Goal: Navigation & Orientation: Find specific page/section

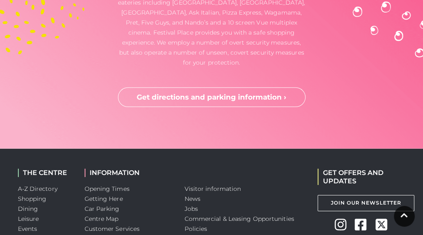
scroll to position [2239, 0]
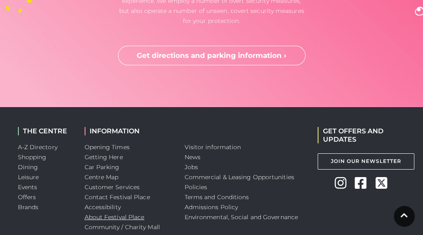
click at [125, 214] on link "About Festival Place" at bounding box center [115, 218] width 60 height 8
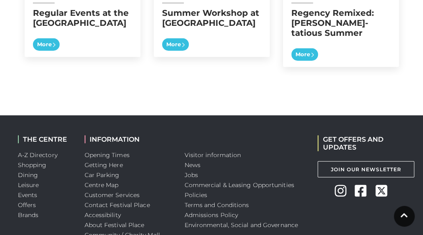
scroll to position [945, 0]
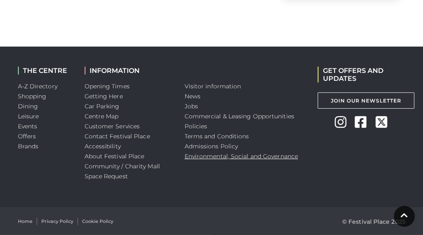
click at [205, 153] on link "Environmental, Social and Governance" at bounding box center [241, 157] width 113 height 8
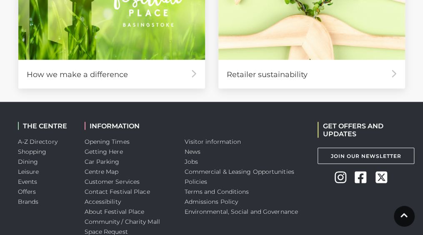
scroll to position [631, 0]
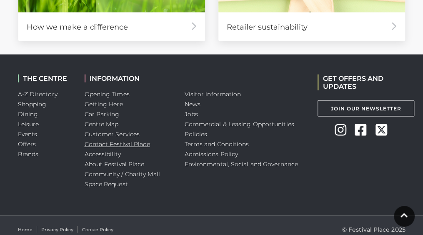
click at [107, 140] on link "Contact Festival Place" at bounding box center [117, 144] width 65 height 8
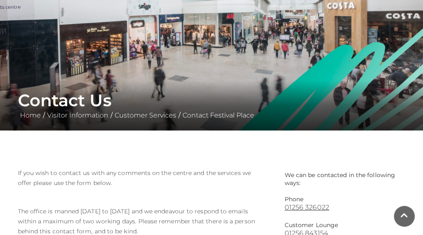
scroll to position [14, 0]
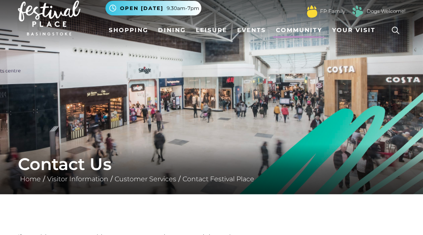
click at [299, 28] on link "Community" at bounding box center [299, 30] width 53 height 15
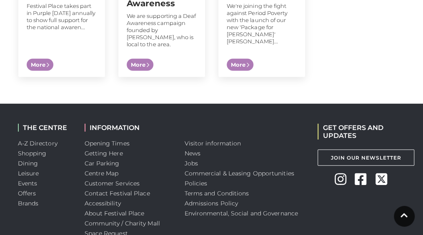
scroll to position [959, 0]
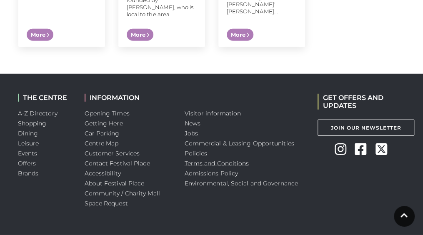
click at [213, 160] on link "Terms and Conditions" at bounding box center [217, 164] width 65 height 8
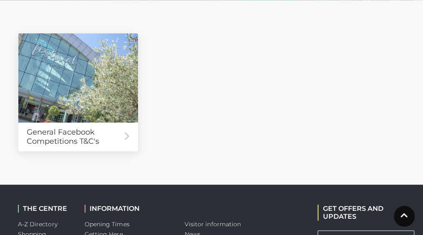
scroll to position [334, 0]
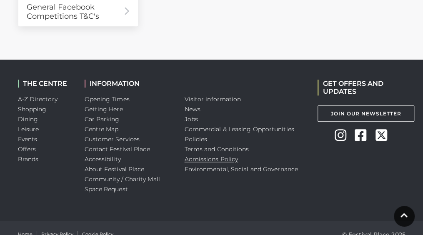
click at [211, 158] on link "Admissions Policy" at bounding box center [212, 160] width 54 height 8
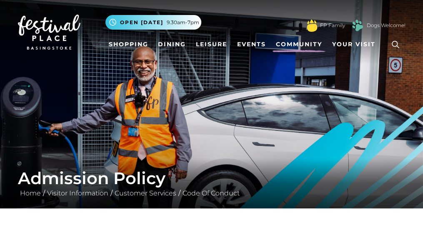
click at [306, 43] on link "Community" at bounding box center [299, 44] width 53 height 15
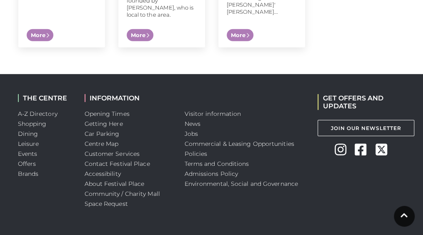
scroll to position [959, 0]
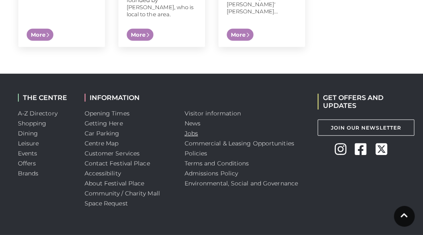
click at [195, 130] on link "Jobs" at bounding box center [191, 134] width 13 height 8
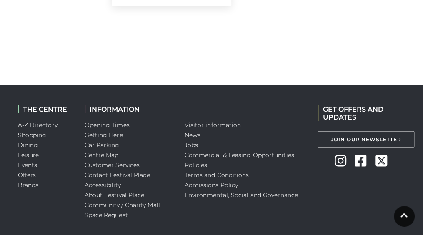
scroll to position [626, 0]
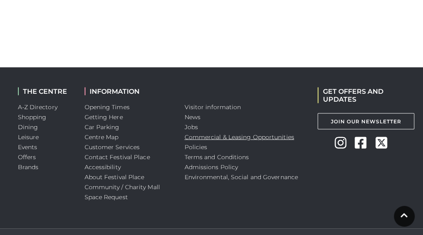
click at [196, 134] on link "Commercial & Leasing Opportunities" at bounding box center [240, 137] width 110 height 8
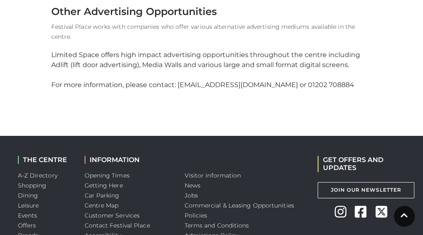
scroll to position [1251, 0]
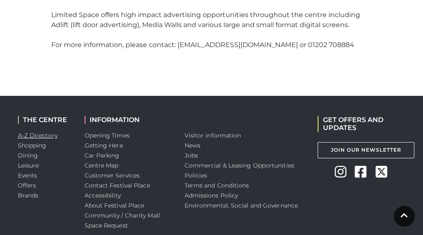
click at [40, 132] on link "A-Z Directory" at bounding box center [38, 136] width 40 height 8
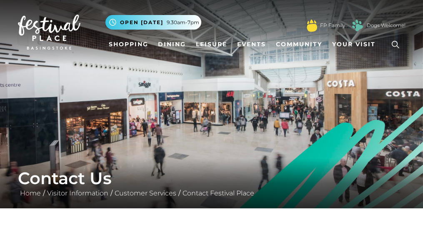
scroll to position [14, 0]
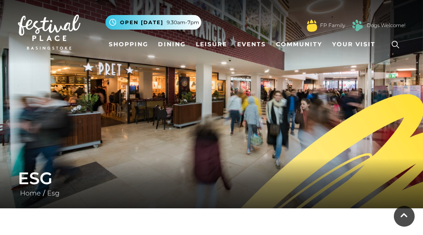
scroll to position [631, 0]
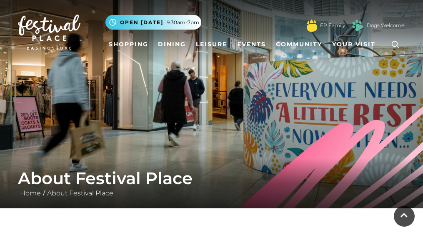
scroll to position [945, 0]
